Goal: Information Seeking & Learning: Learn about a topic

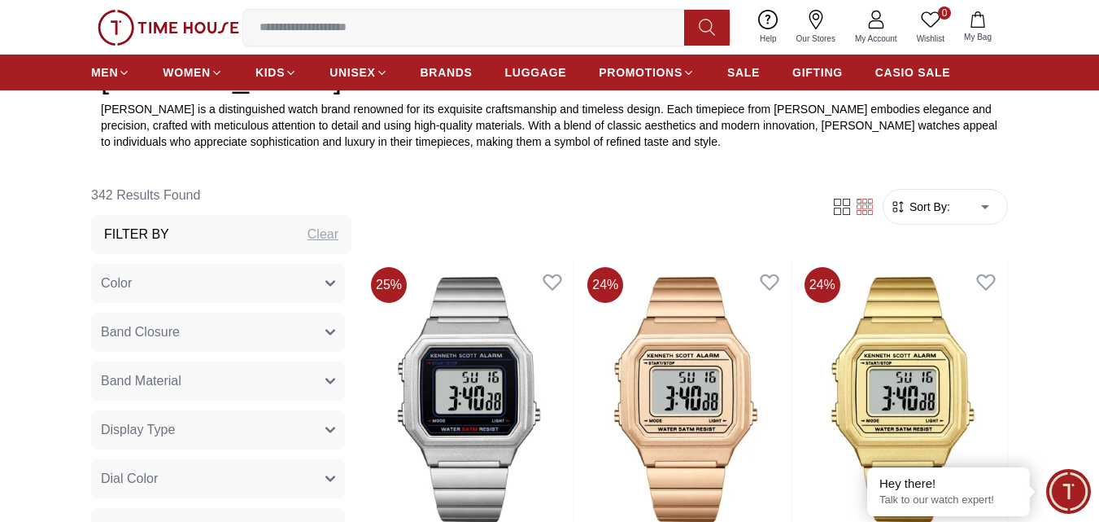
scroll to position [325, 0]
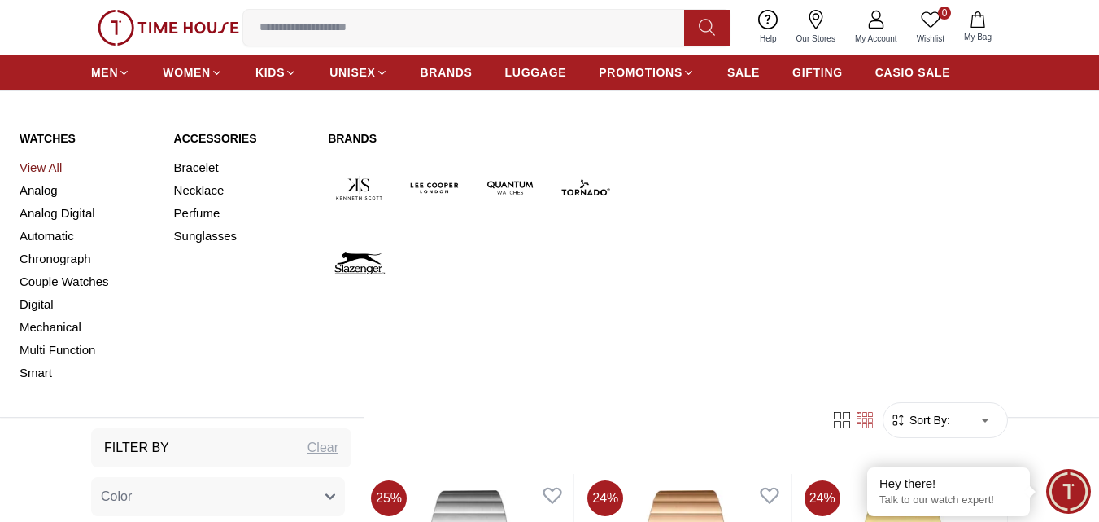
click at [41, 165] on link "View All" at bounding box center [87, 167] width 135 height 23
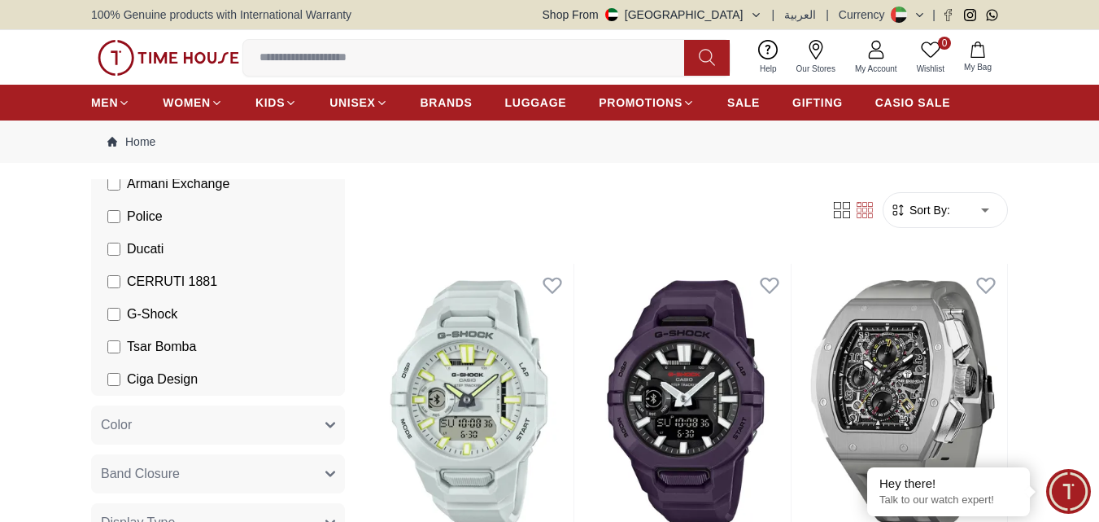
scroll to position [81, 0]
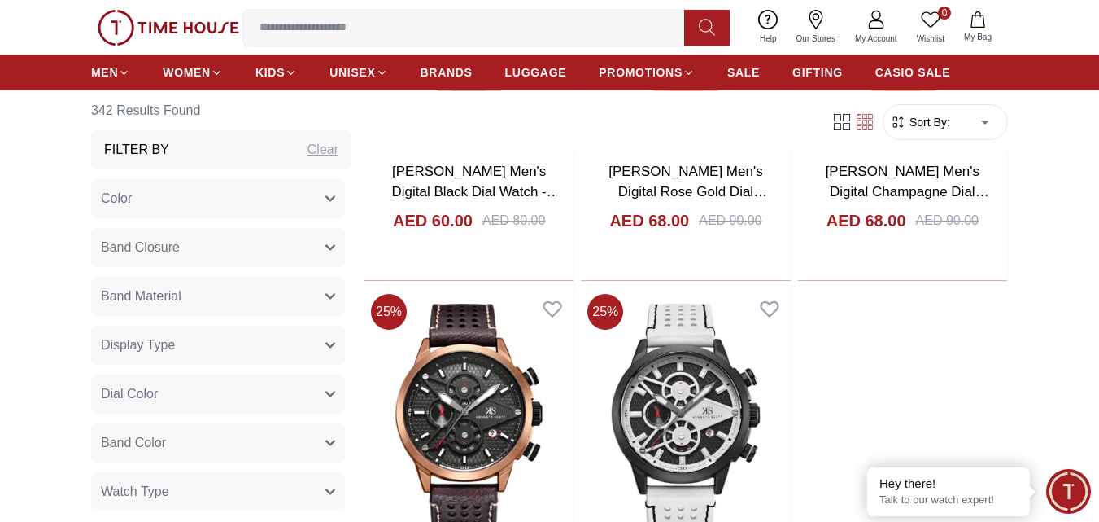
scroll to position [3255, 0]
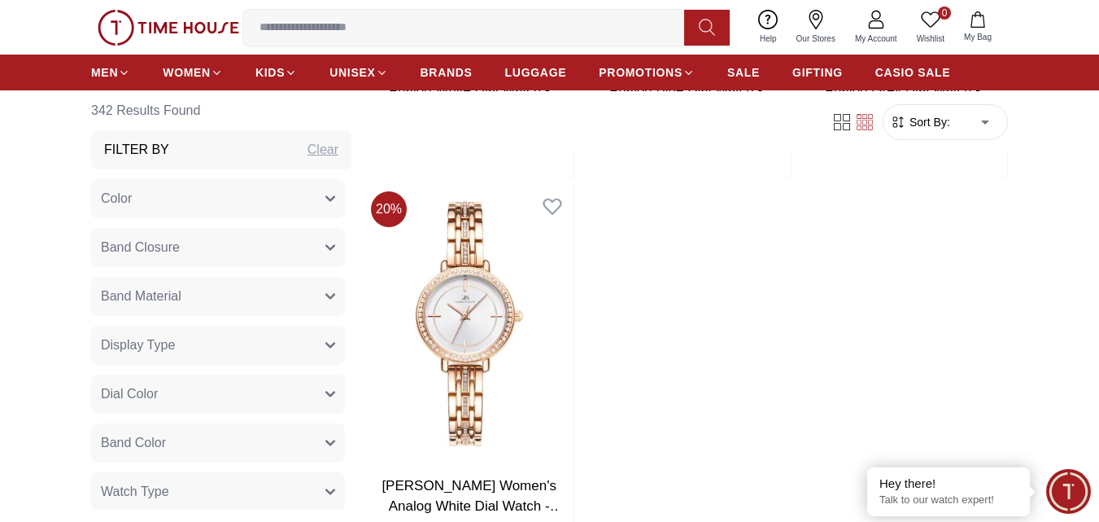
scroll to position [6184, 0]
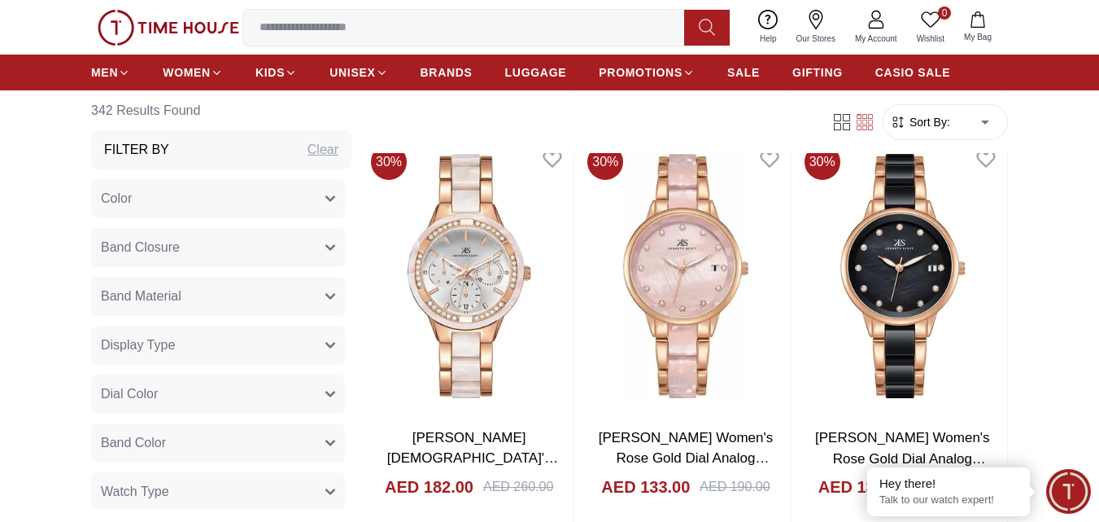
scroll to position [8788, 0]
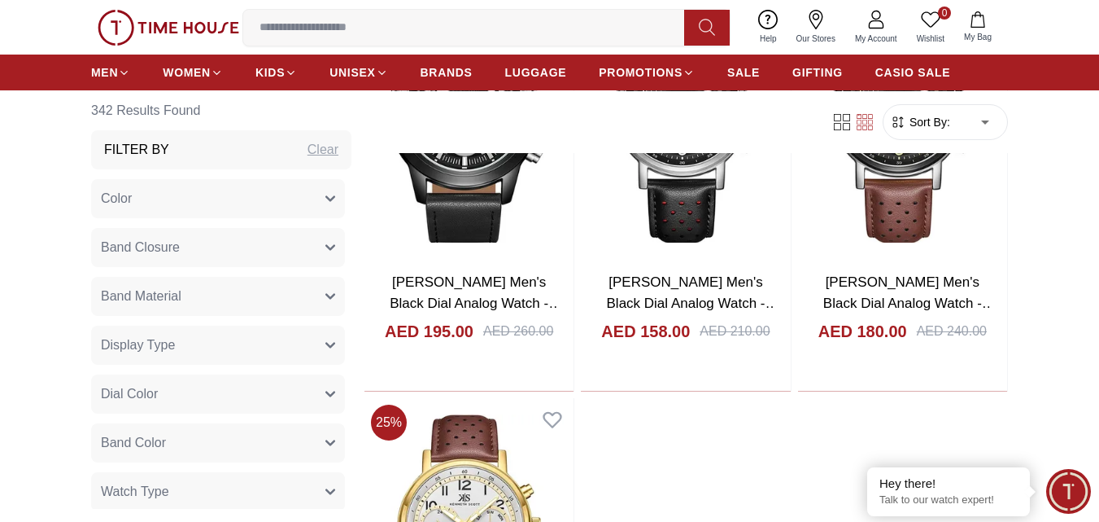
scroll to position [14402, 0]
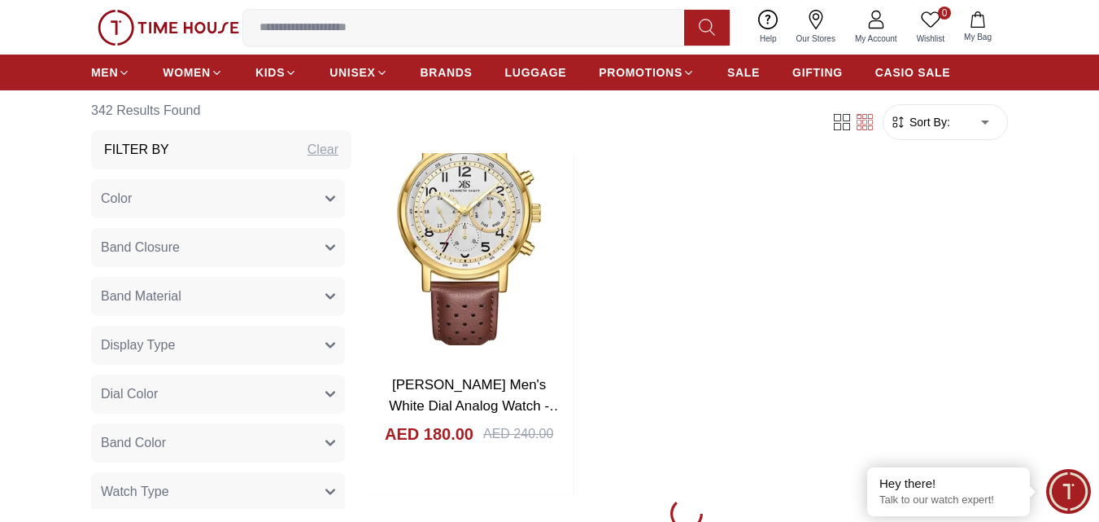
scroll to position [14565, 0]
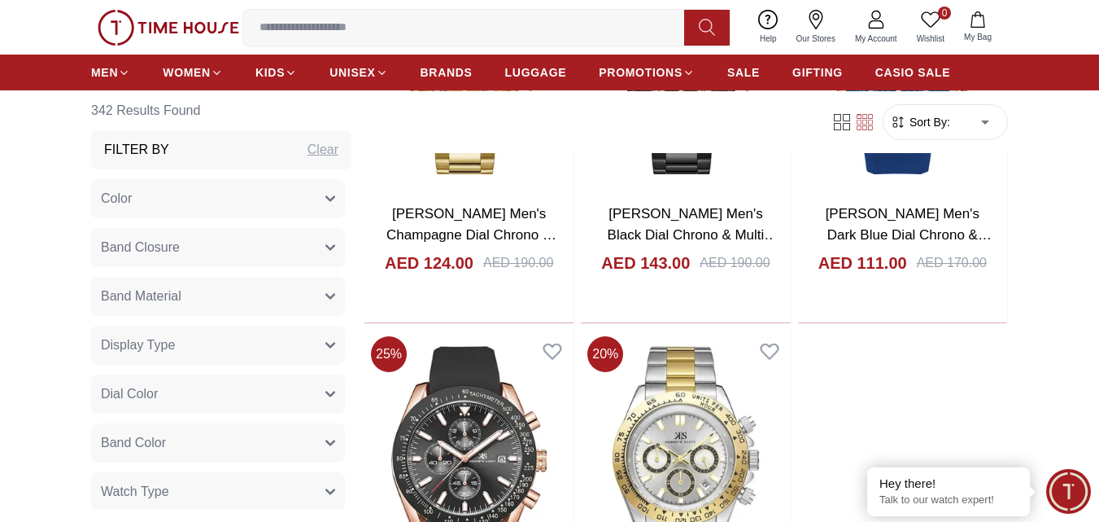
scroll to position [19851, 0]
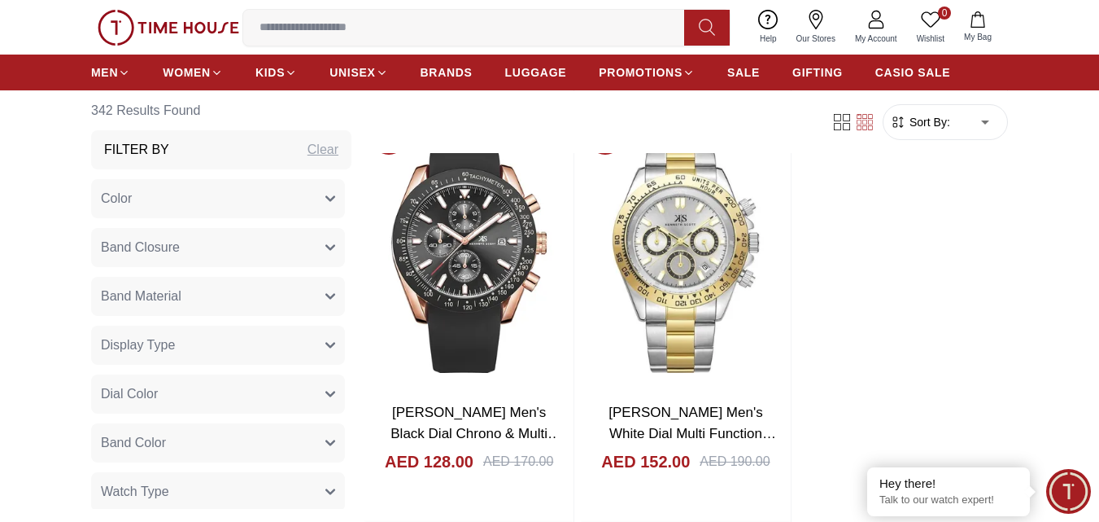
scroll to position [19854, 0]
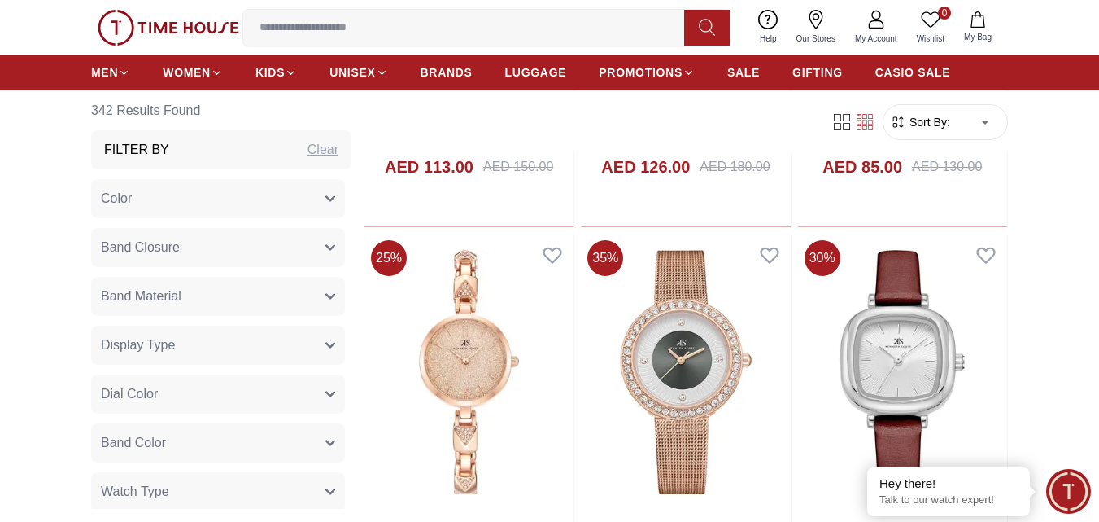
scroll to position [25305, 0]
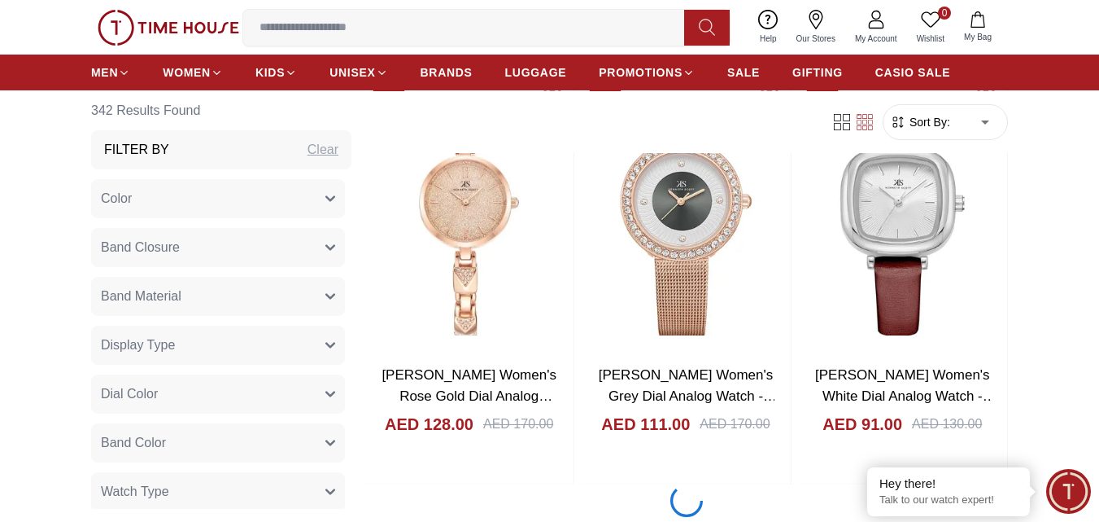
scroll to position [25631, 0]
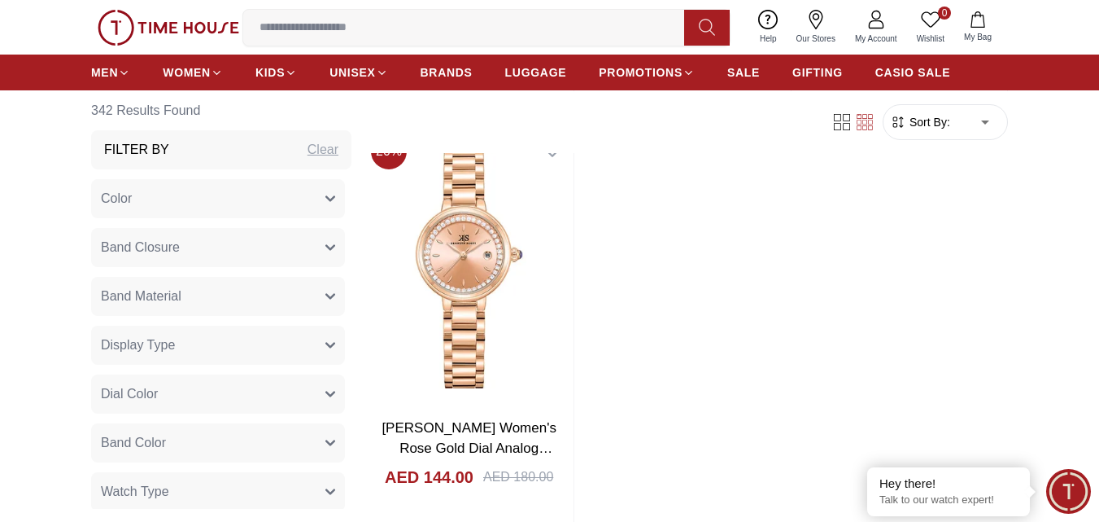
scroll to position [31082, 0]
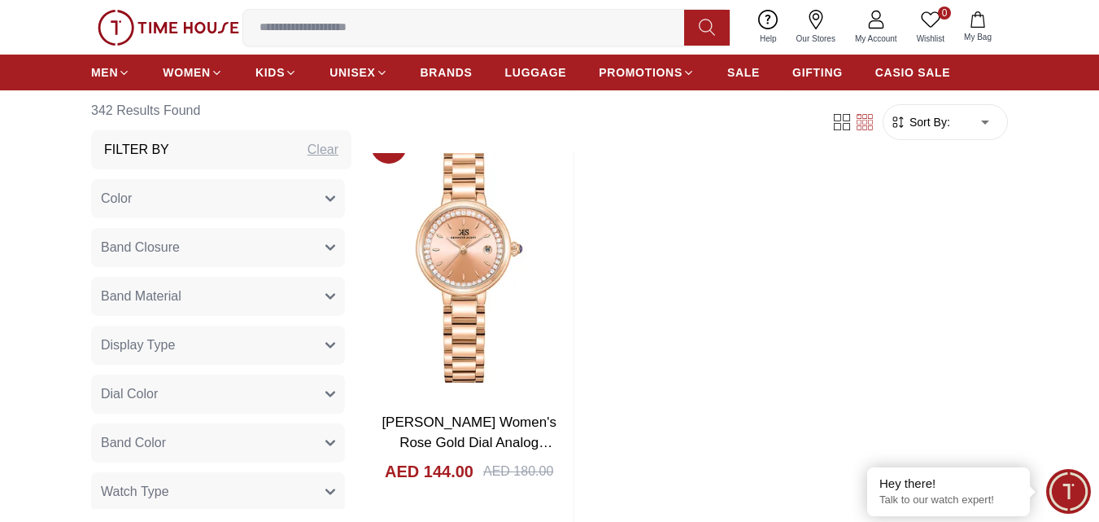
scroll to position [31164, 0]
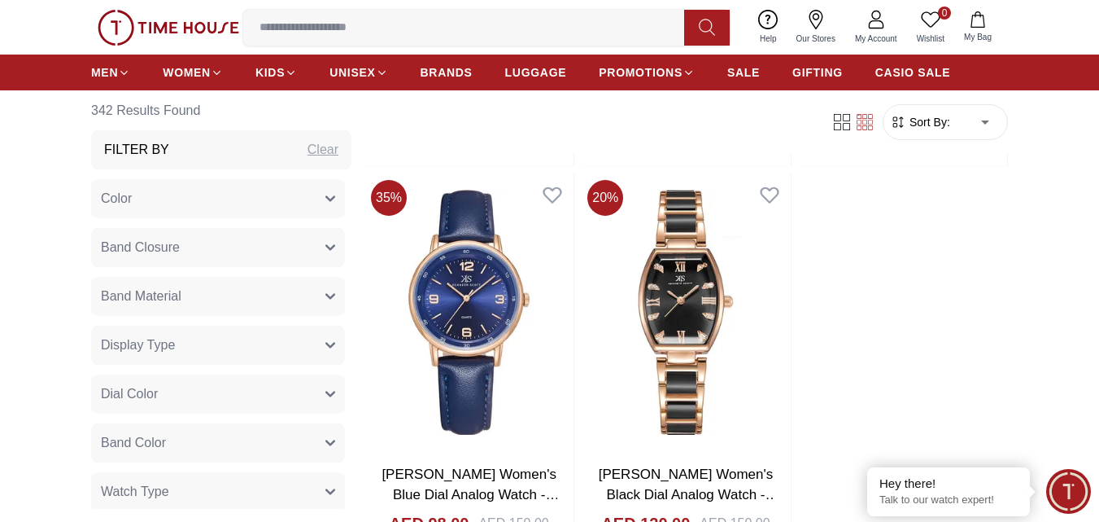
scroll to position [36697, 0]
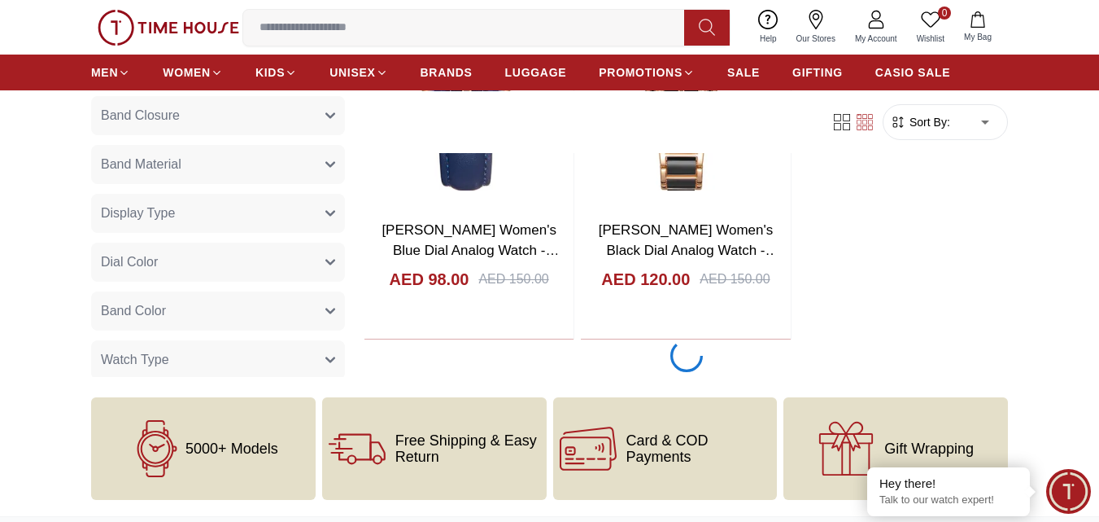
scroll to position [36534, 0]
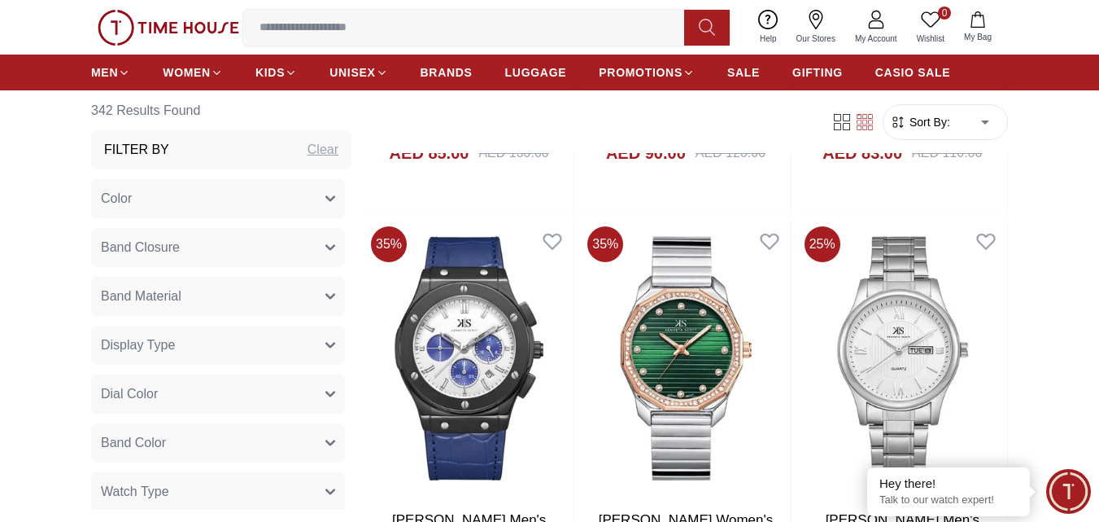
scroll to position [41886, 0]
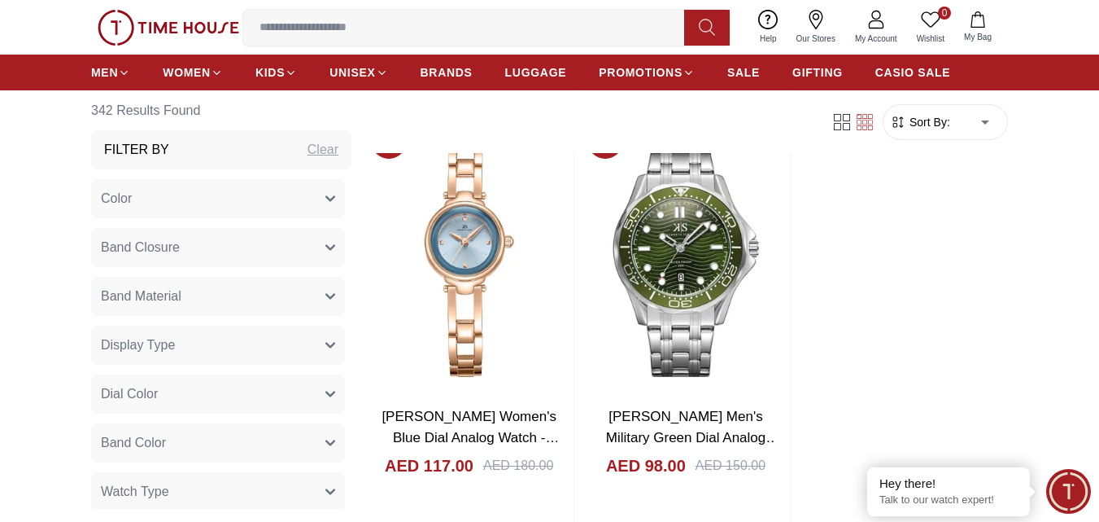
scroll to position [45078, 0]
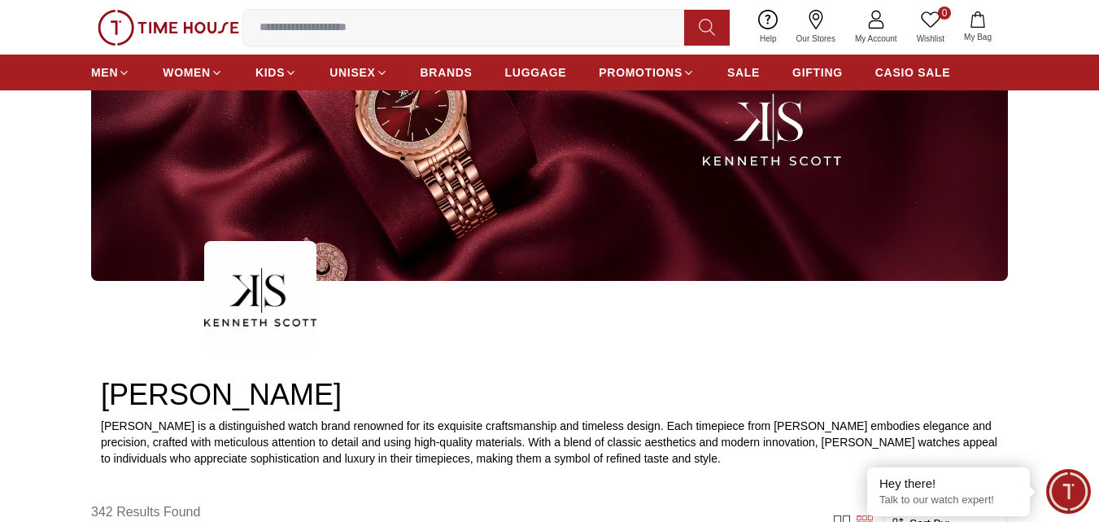
scroll to position [163, 0]
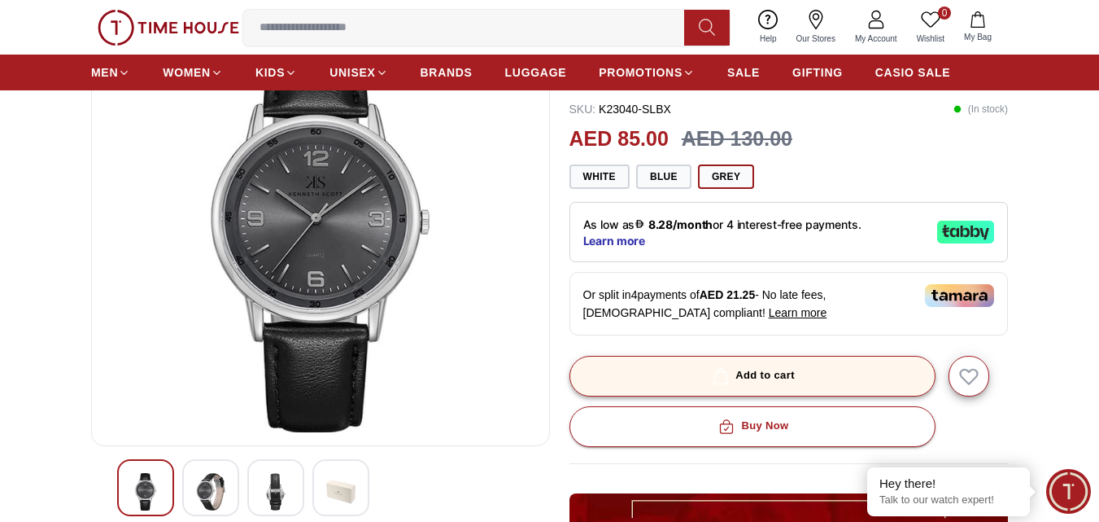
scroll to position [163, 0]
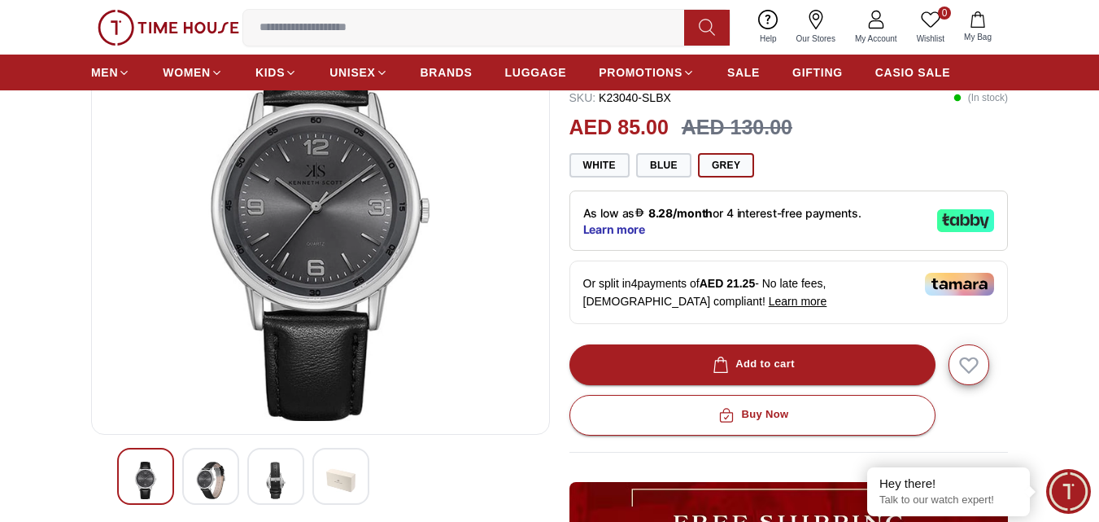
click at [201, 467] on img at bounding box center [210, 479] width 29 height 37
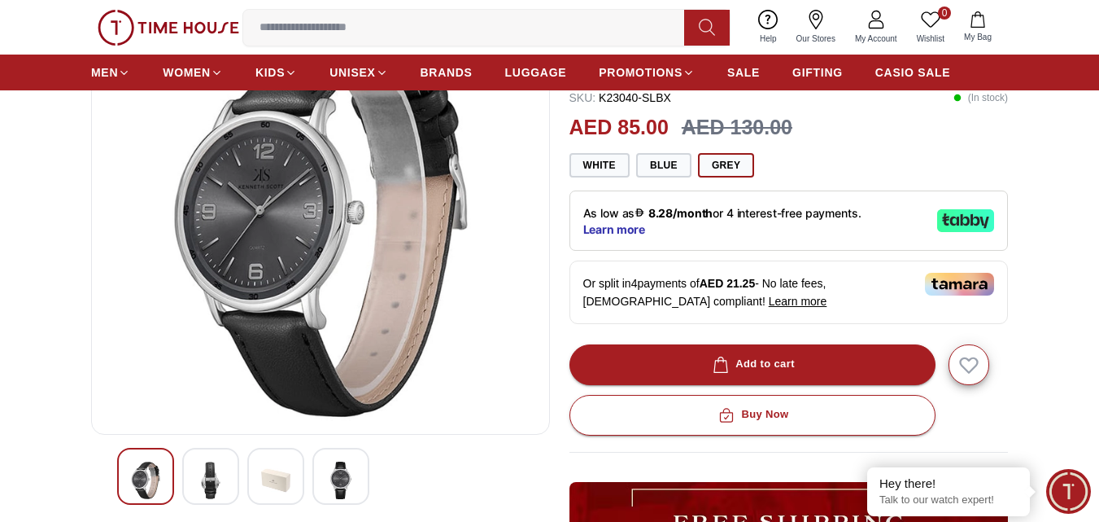
click at [211, 467] on img at bounding box center [210, 479] width 29 height 37
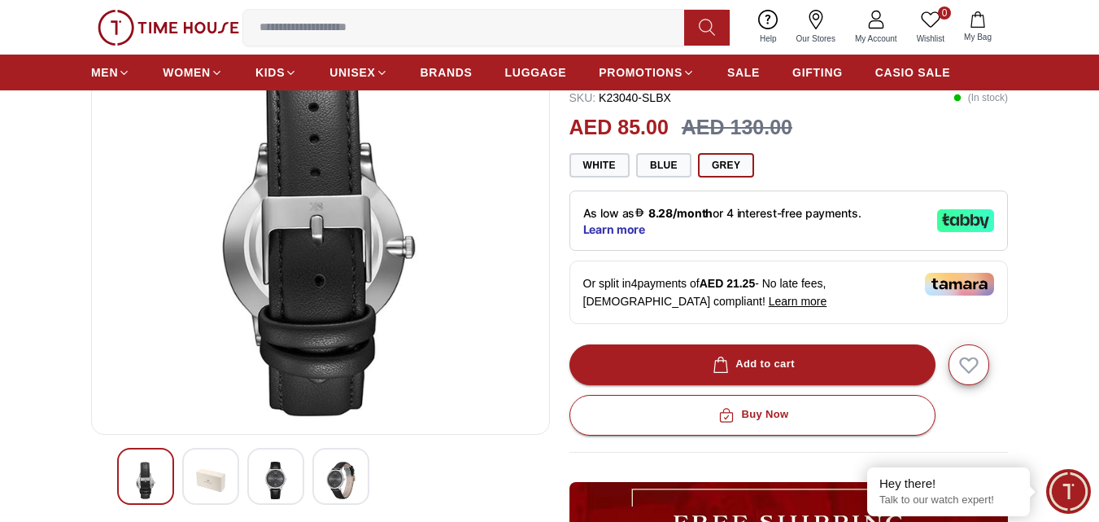
click at [346, 481] on img at bounding box center [340, 479] width 29 height 37
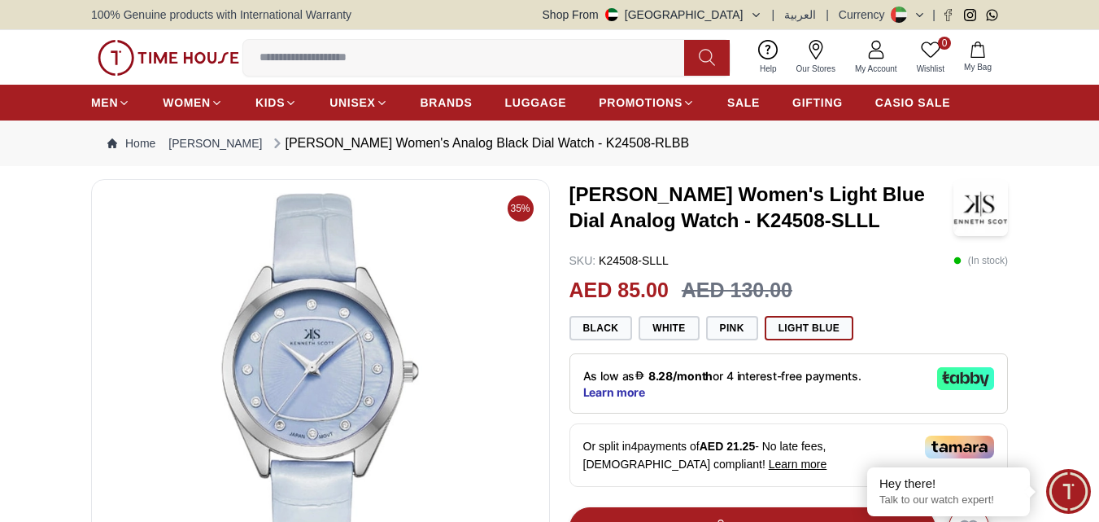
scroll to position [81, 0]
